Goal: Task Accomplishment & Management: Use online tool/utility

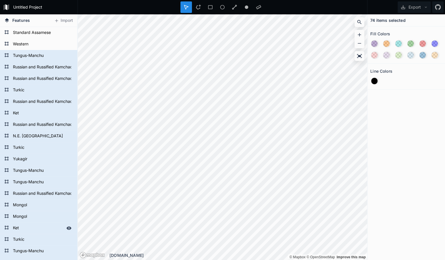
click at [15, 225] on form "Ket" at bounding box center [38, 228] width 54 height 9
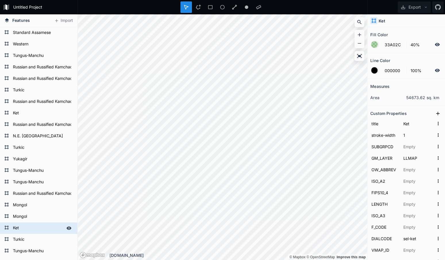
click at [15, 225] on form "Ket" at bounding box center [38, 228] width 54 height 9
click at [19, 220] on form "Mongol" at bounding box center [38, 216] width 54 height 9
type input "FB9A99"
type input "Mongol"
type input "khk"
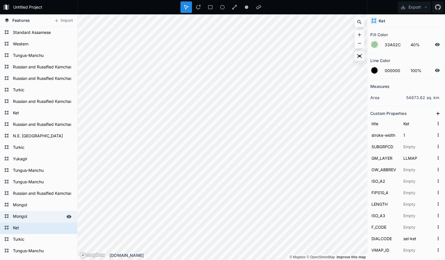
type input "20350 sq mi"
type input "923.7 miles"
type input "Mongol"
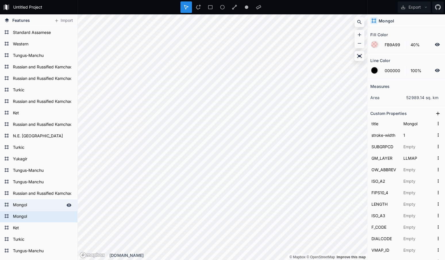
click at [20, 205] on form "Mongol" at bounding box center [38, 205] width 54 height 9
type input "15099 sq mi"
type input "716.9 miles"
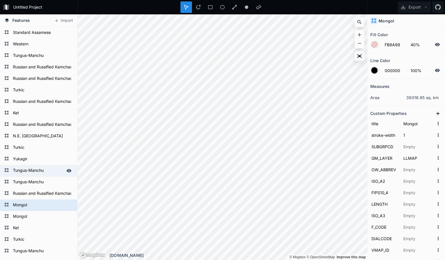
click at [14, 168] on form "Tungus-Manchu" at bounding box center [38, 170] width 54 height 9
type input "6A3D9A"
type input "Tungus-Manchu"
type input "4118.3 sq mi"
type input "374.4 miles"
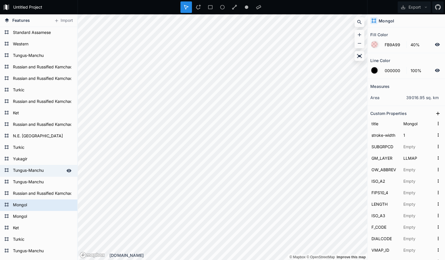
type input "Tungus-Manchu"
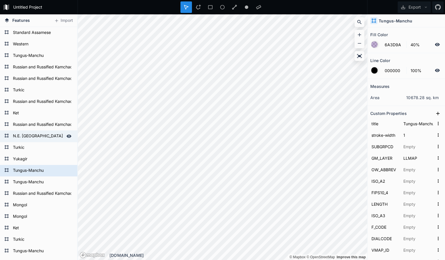
click at [28, 138] on form "N.E. [GEOGRAPHIC_DATA]" at bounding box center [38, 136] width 54 height 9
type input "E31A1C"
type input "N.E. [GEOGRAPHIC_DATA]"
type input "19680 sq mi"
type input "866.6 miles"
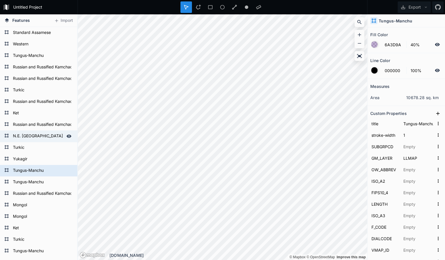
type input "N.E. [GEOGRAPHIC_DATA]"
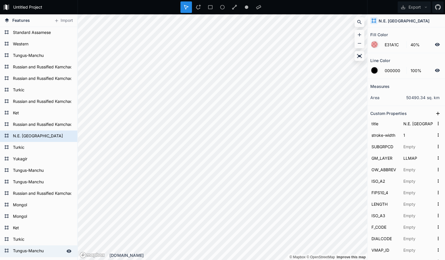
click at [47, 250] on form "Tungus-Manchu" at bounding box center [38, 251] width 54 height 9
type input "6A3D9A"
type input "Tungus-Manchu"
type input "7840 sq mi"
type input "600 miles"
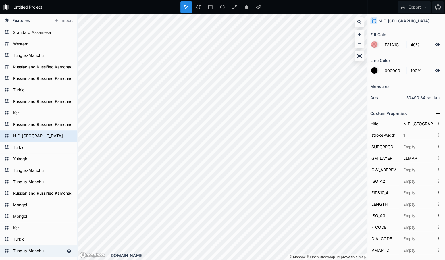
type input "Tungus-Manchu"
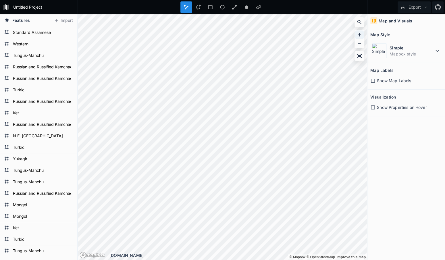
click at [361, 33] on icon at bounding box center [359, 35] width 6 height 6
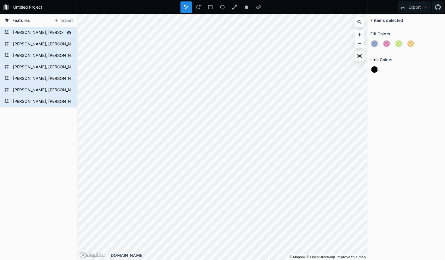
click at [22, 30] on form "[PERSON_NAME], [PERSON_NAME] and [PERSON_NAME]" at bounding box center [38, 32] width 54 height 9
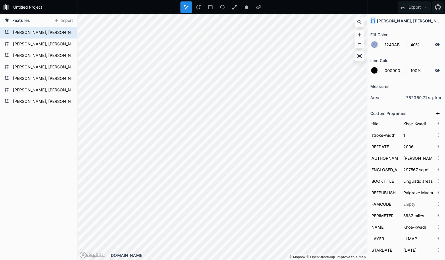
click at [22, 30] on form "[PERSON_NAME], [PERSON_NAME] and [PERSON_NAME]" at bounding box center [42, 32] width 62 height 9
click at [42, 46] on form "[PERSON_NAME], [PERSON_NAME] and [PERSON_NAME]" at bounding box center [38, 44] width 54 height 9
type input "CD0074"
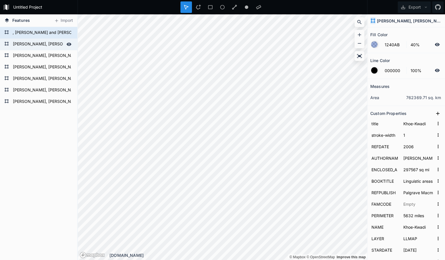
type input "Tuu"
type input "1116 sq mi"
type input "120.4 miles"
type input "Tuu"
type input "tuuu"
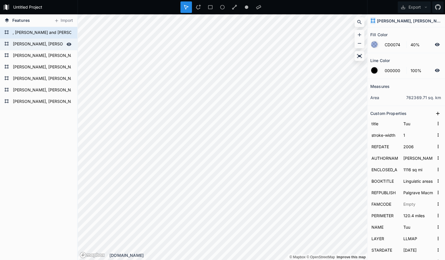
type input "ZAF"
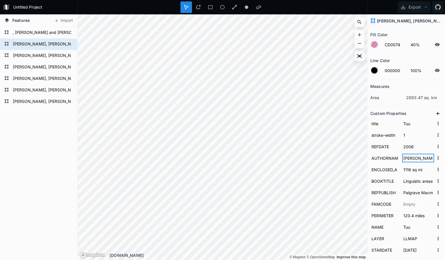
click at [412, 160] on input "Güldemann, Tom" at bounding box center [418, 158] width 32 height 9
click at [416, 192] on input "Palgrave Macmillan" at bounding box center [418, 192] width 32 height 9
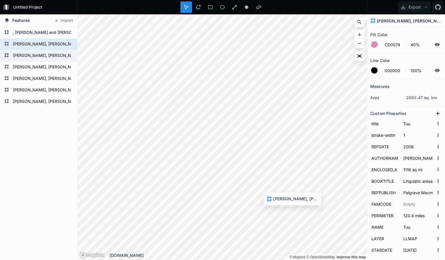
type input "339009 sq mi"
type input "3064 miles"
type input "Distribution of Khoisan lineages in the early colonial period"
type input "ZAF, NAM, BWA"
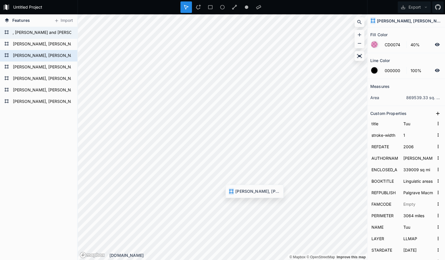
type input "1240AB"
type input "Khoe-Kwadi"
type input "297567 sq mi"
type input "5632 miles"
type input "Khoe-Kwadi"
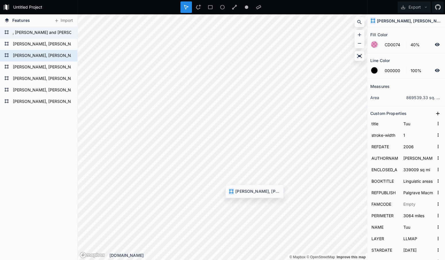
type input "Structural isoglosses between Khoekhoe and Tuu: the Cape as a linguistic area."
type input "khkw"
type input "ZAF, NAM, AGO"
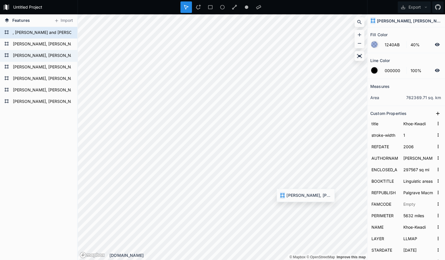
type input "CD0074"
type input "Tuu"
type input "339009 sq mi"
type input "3064 miles"
type input "Tuu"
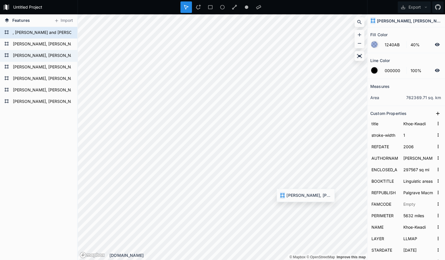
type input "Distribution of Khoisan lineages in the early colonial period"
type input "tuuu"
type input "ZAF, NAM, BWA"
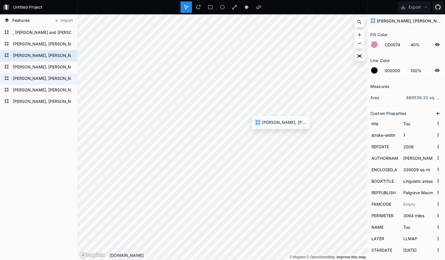
type input "1240AB"
type input "Khoe-Kwadi"
type input "132597 sq mi"
type input "2513 miles"
type input "Khoe-Kwadi"
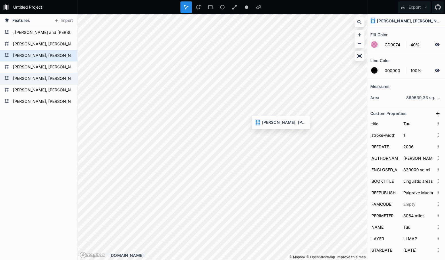
type input "Structural isoglosses between Khoekhoe and Tuu: the Cape as a linguistic area."
type input "khkw"
type input "NWA, ZWE"
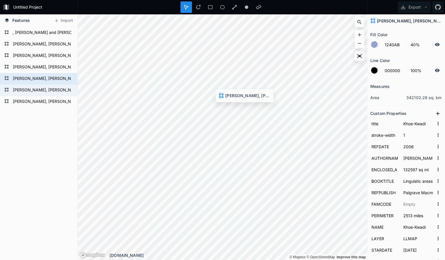
type input "FFAA00"
type input "Ju"
type input "168009 sq mi"
type input "2912 miles"
type input "Ju"
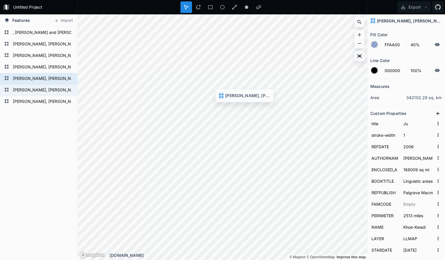
type input "1600 A.D."
type input "NAM, BWA, AGO"
type input "juu"
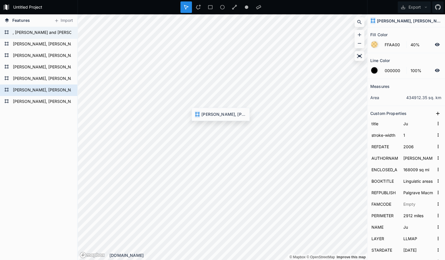
type input "1240AB"
type input "Khoe-Kwadi"
type input "297567 sq mi"
type input "5632 miles"
type input "Khoe-Kwadi"
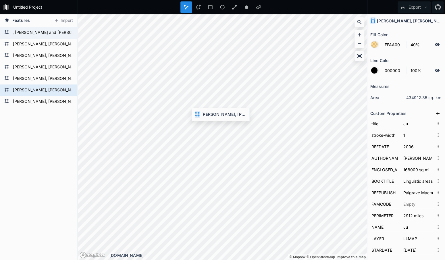
type input "1600 AD"
type input "khkw"
type input "ZAF, NAM, AGO"
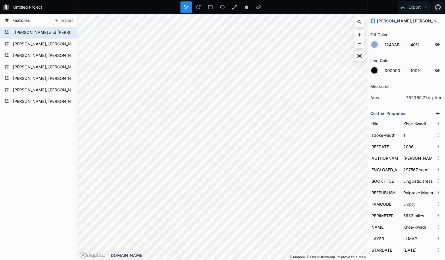
scroll to position [115, 0]
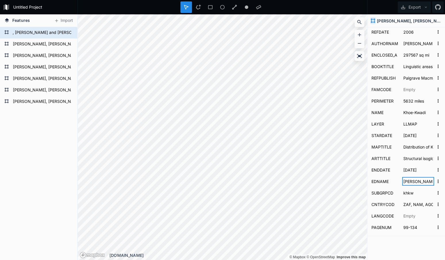
click at [414, 183] on input "Matras, Yaron, April McMahon and Nigel Vincent" at bounding box center [418, 181] width 32 height 9
click at [408, 160] on input "Structural isoglosses between Khoekhoe and Tuu: the Cape as a linguistic area." at bounding box center [418, 158] width 32 height 9
click at [408, 159] on input "Structural isoglosses between Khoekhoe and Tuu: the Cape as a linguistic area." at bounding box center [418, 158] width 32 height 9
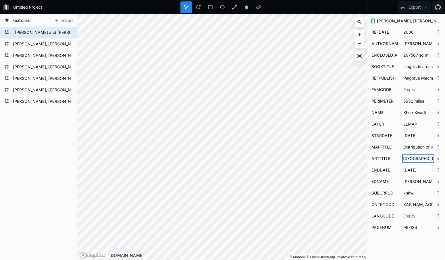
scroll to position [0, 121]
drag, startPoint x: 403, startPoint y: 160, endPoint x: 440, endPoint y: 168, distance: 37.4
click at [434, 163] on input "Structural isoglosses between Khoekhoe and Tuu: the Cape as a linguistic area." at bounding box center [418, 158] width 32 height 9
click at [407, 159] on input "Structural isoglosses between Khoekhoe and Tuu: the Cape as a linguistic area." at bounding box center [418, 158] width 32 height 9
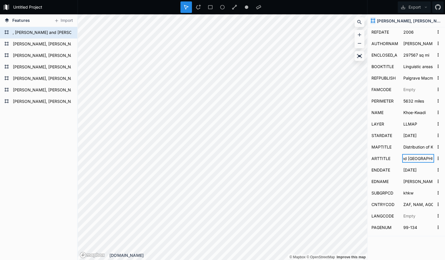
scroll to position [0, 121]
drag, startPoint x: 404, startPoint y: 158, endPoint x: 445, endPoint y: 161, distance: 40.9
click at [434, 161] on input "Structural isoglosses between Khoekhoe and Tuu: the Cape as a linguistic area." at bounding box center [418, 158] width 32 height 9
type input "Structural isoglosses between Khoekhoe and Tuu: the Cape as a linguistic area."
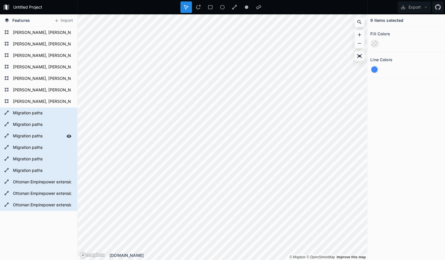
click at [37, 139] on form "Migration paths" at bounding box center [38, 136] width 54 height 9
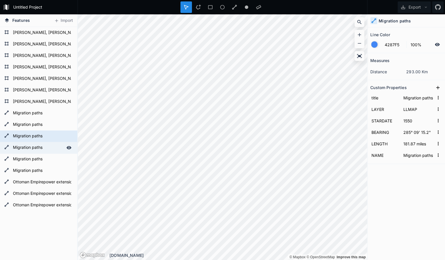
click at [34, 149] on form "Migration paths" at bounding box center [38, 147] width 54 height 9
type input "54° 56' 29.8""
type input "142.53 miles"
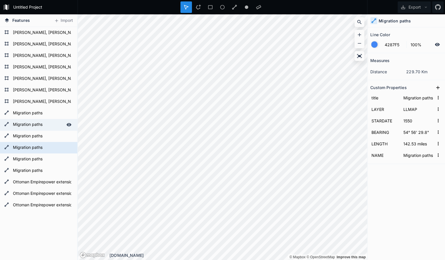
click at [32, 130] on div "Migration paths" at bounding box center [38, 124] width 77 height 11
type input "189° 40' 1.9""
type input "301.8 miles"
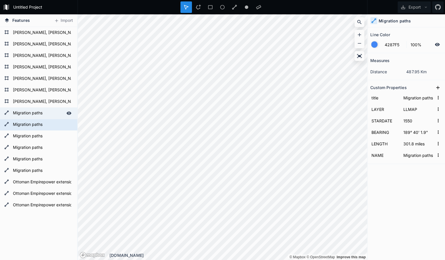
click at [29, 111] on form "Migration paths" at bounding box center [38, 113] width 54 height 9
type input "201° 45' 58.6""
type input "192.14 miles"
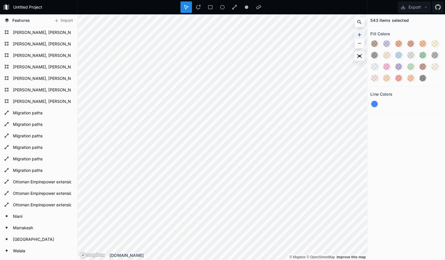
click at [359, 36] on icon at bounding box center [359, 35] width 6 height 6
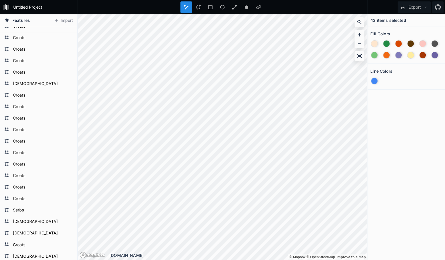
scroll to position [25483, 0]
